Goal: Find specific page/section: Find specific page/section

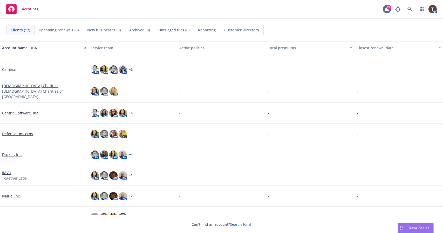
scroll to position [25, 0]
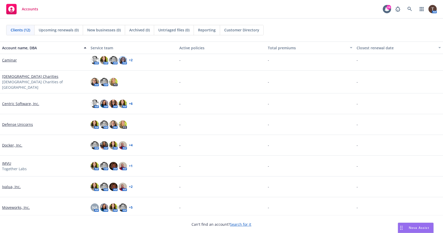
click at [20, 123] on link "Defense Unicorns" at bounding box center [17, 124] width 31 height 5
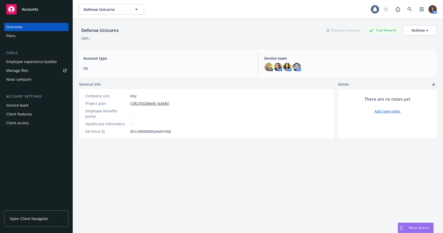
click at [22, 221] on span "Open Client Navigator" at bounding box center [29, 218] width 39 height 5
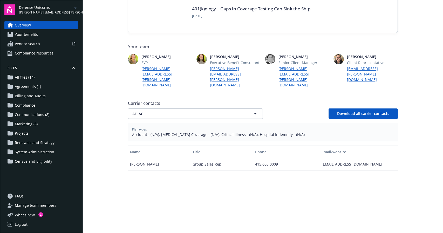
scroll to position [111, 0]
click at [172, 108] on div "Carrier contacts AFLAC AFLAC Download all carrier contacts Plan types Accident …" at bounding box center [263, 186] width 270 height 176
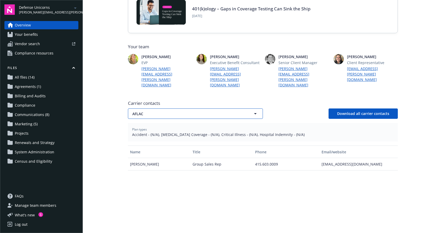
click at [172, 111] on span "AFLAC" at bounding box center [186, 113] width 108 height 5
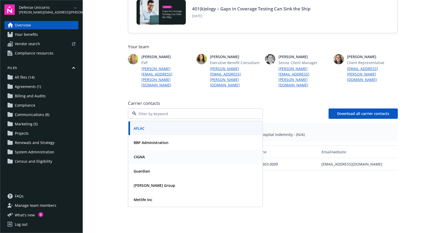
click at [142, 154] on strong "CIGNA" at bounding box center [139, 156] width 11 height 5
